Goal: Information Seeking & Learning: Learn about a topic

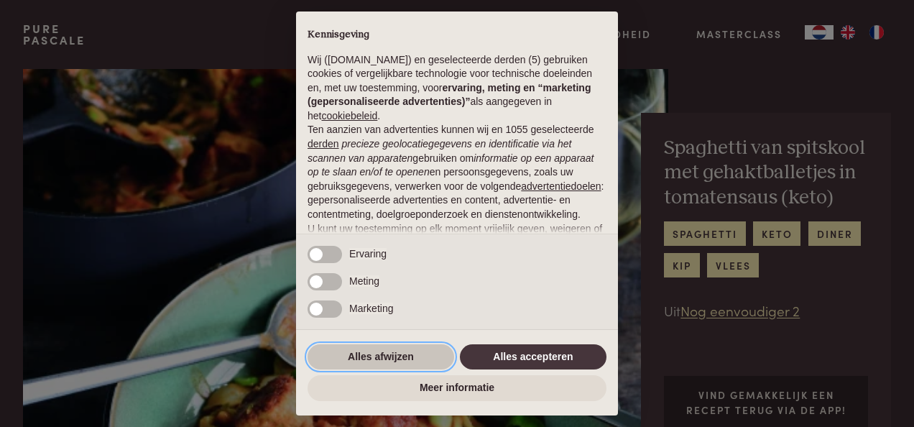
click at [365, 353] on button "Alles afwijzen" at bounding box center [380, 357] width 147 height 26
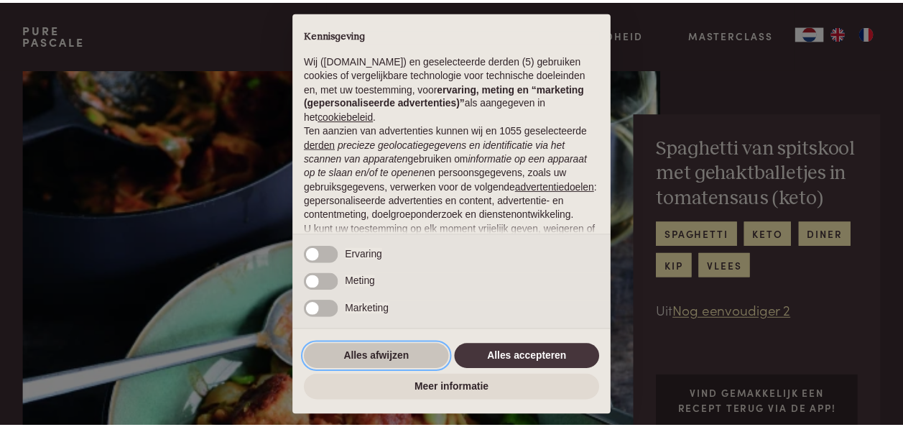
scroll to position [150, 0]
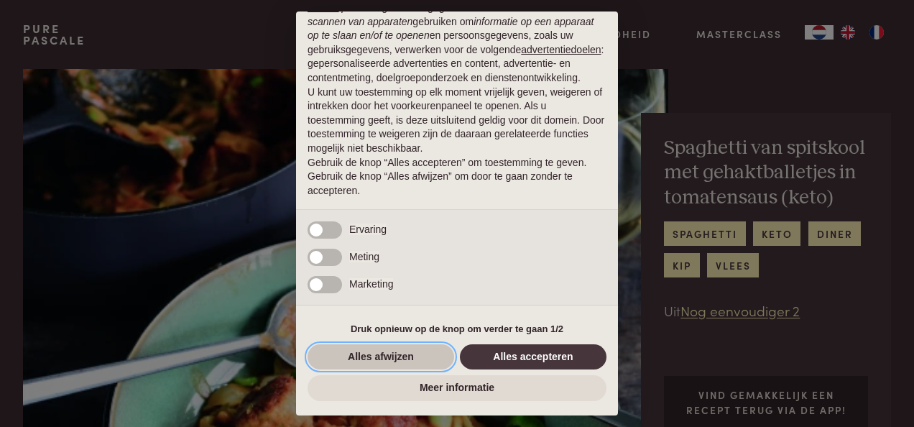
click at [345, 354] on button "Alles afwijzen" at bounding box center [380, 357] width 147 height 26
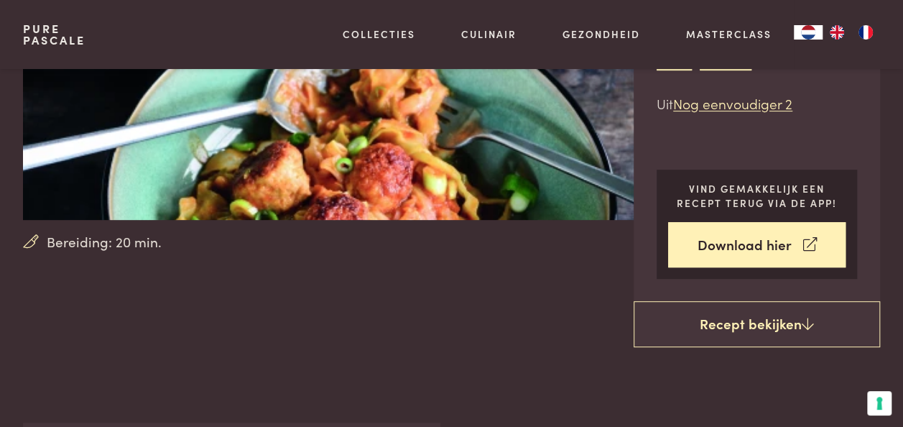
scroll to position [72, 0]
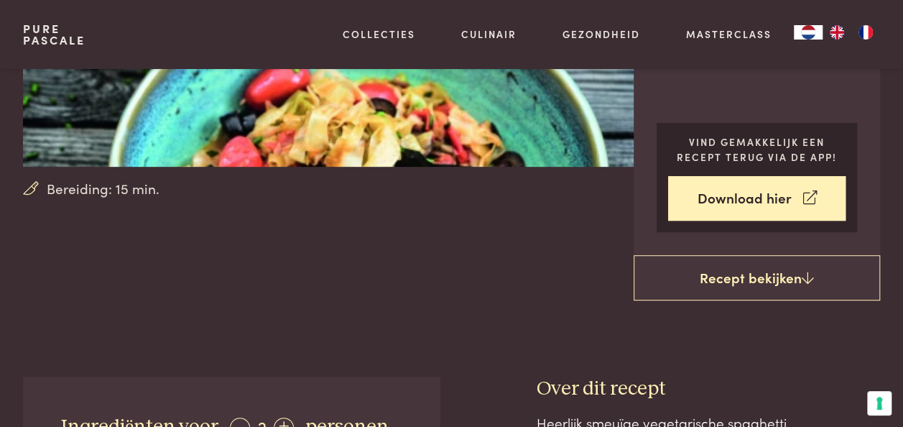
scroll to position [287, 0]
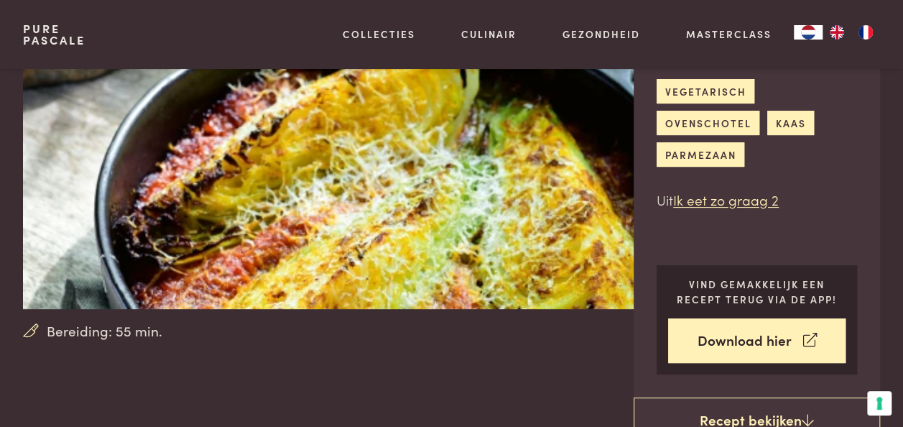
scroll to position [144, 0]
